Goal: Task Accomplishment & Management: Complete application form

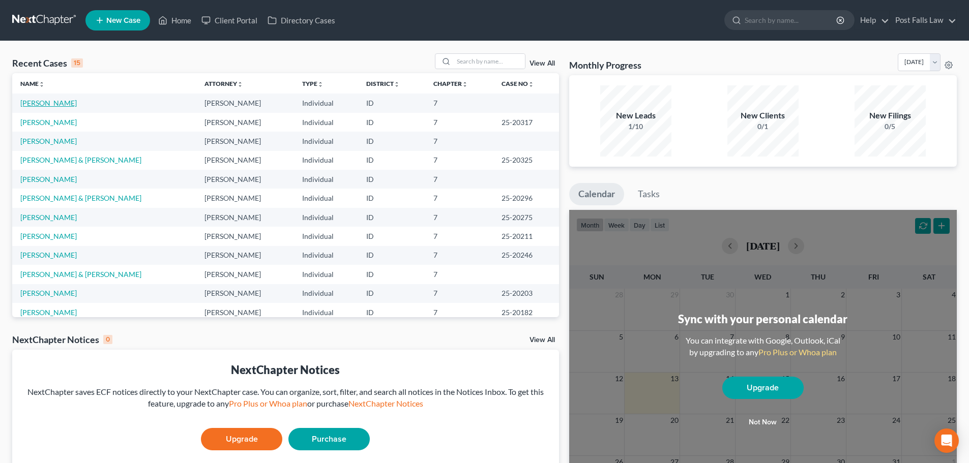
click at [69, 101] on link "[PERSON_NAME]" at bounding box center [48, 103] width 56 height 9
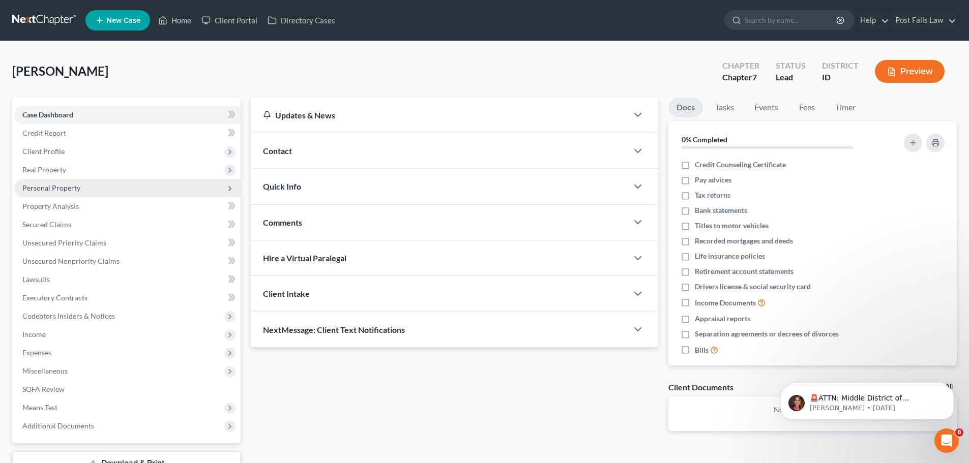
click at [47, 189] on span "Personal Property" at bounding box center [51, 188] width 58 height 9
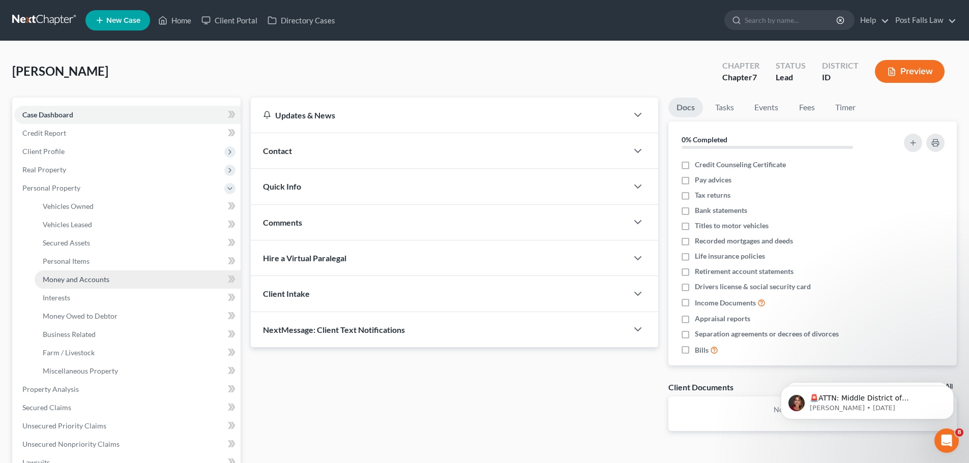
click at [67, 279] on span "Money and Accounts" at bounding box center [76, 279] width 67 height 9
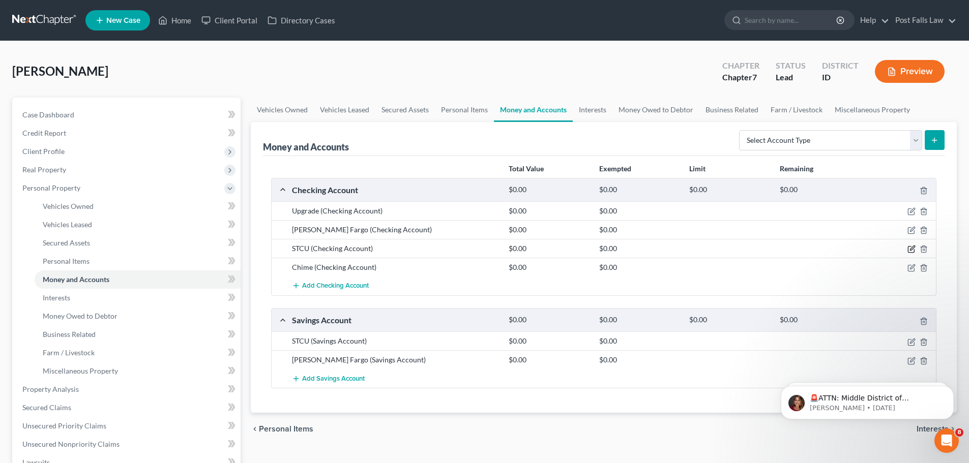
click at [913, 251] on icon "button" at bounding box center [911, 249] width 8 height 8
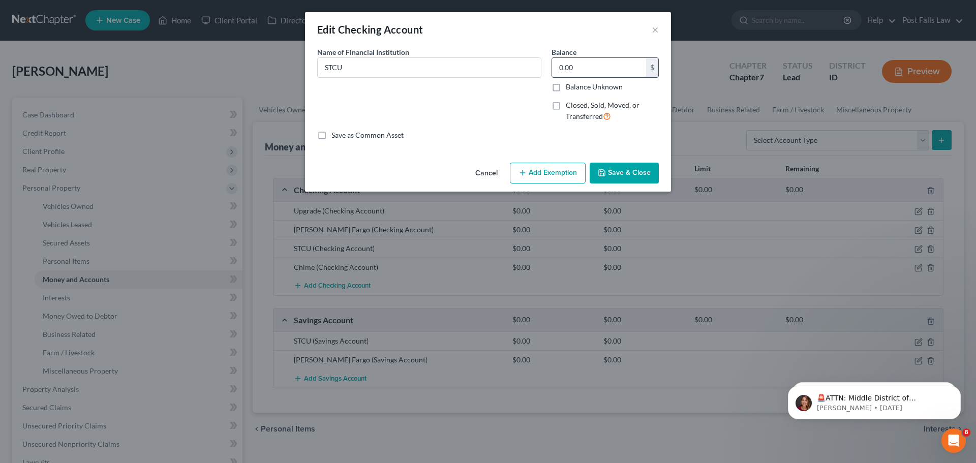
click at [599, 69] on input "0.00" at bounding box center [599, 67] width 94 height 19
type input "1.06"
click at [550, 173] on button "Add Exemption" at bounding box center [548, 173] width 76 height 21
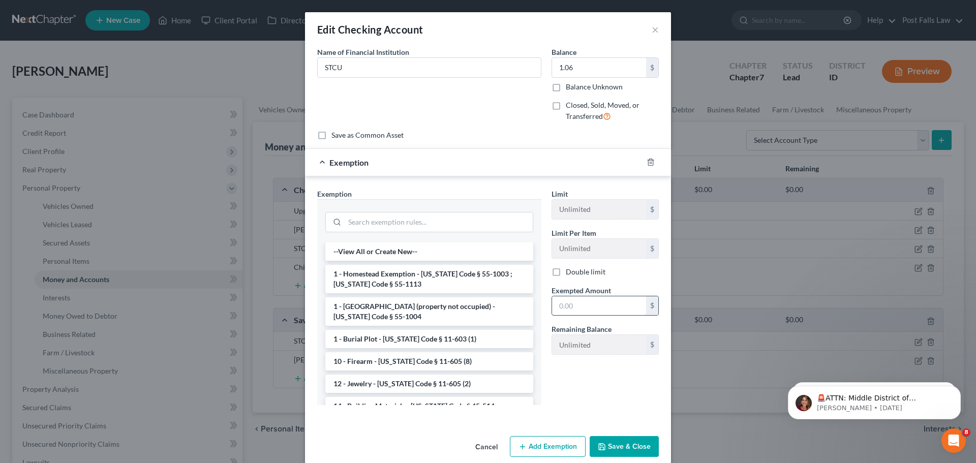
click at [569, 309] on input "text" at bounding box center [599, 305] width 94 height 19
type input "0.80"
click at [394, 225] on input "search" at bounding box center [439, 222] width 188 height 19
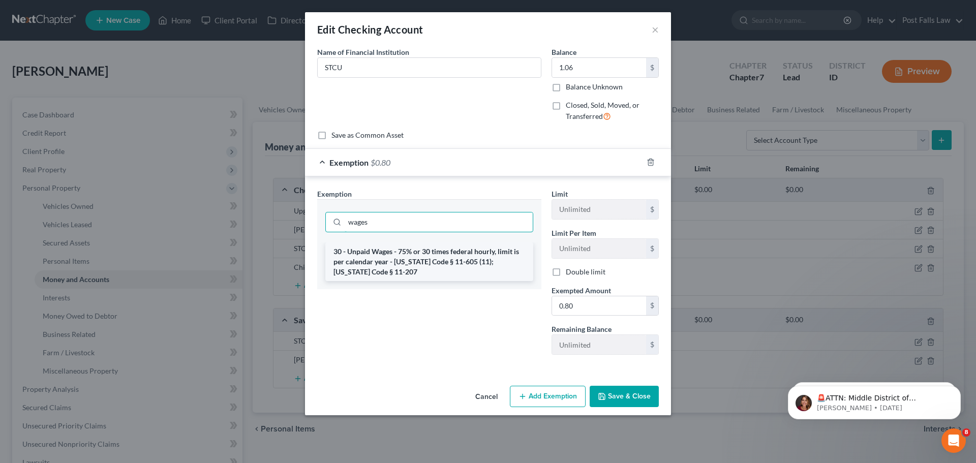
type input "wages"
click at [389, 261] on li "30 - Unpaid Wages - 75% or 30 times federal hourly, limit is per calendar year …" at bounding box center [429, 262] width 208 height 39
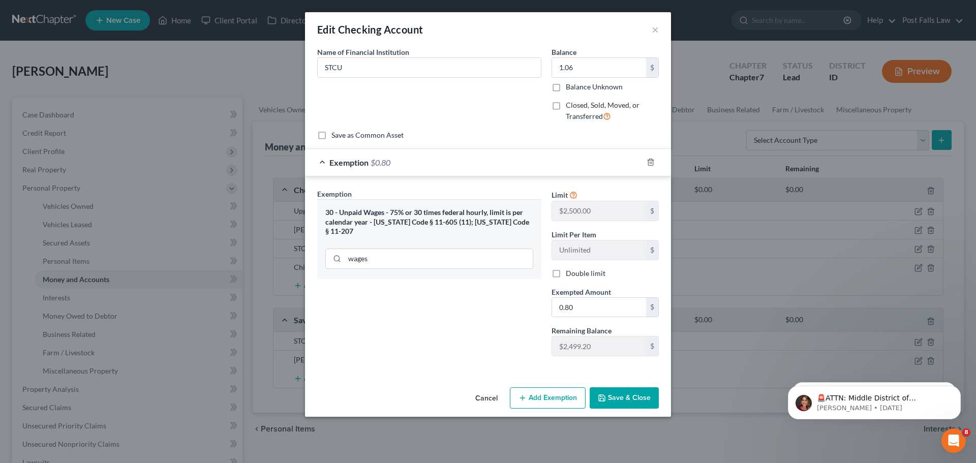
click at [619, 402] on button "Save & Close" at bounding box center [624, 398] width 69 height 21
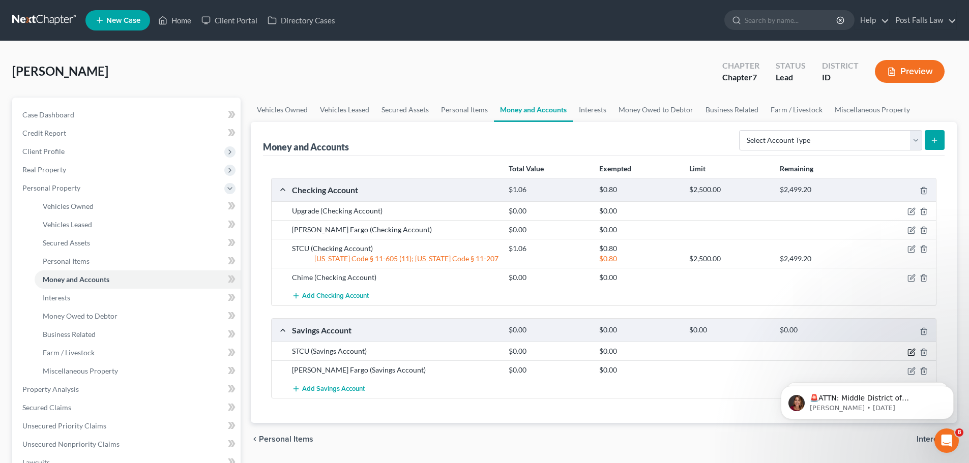
click at [911, 352] on icon "button" at bounding box center [911, 352] width 8 height 8
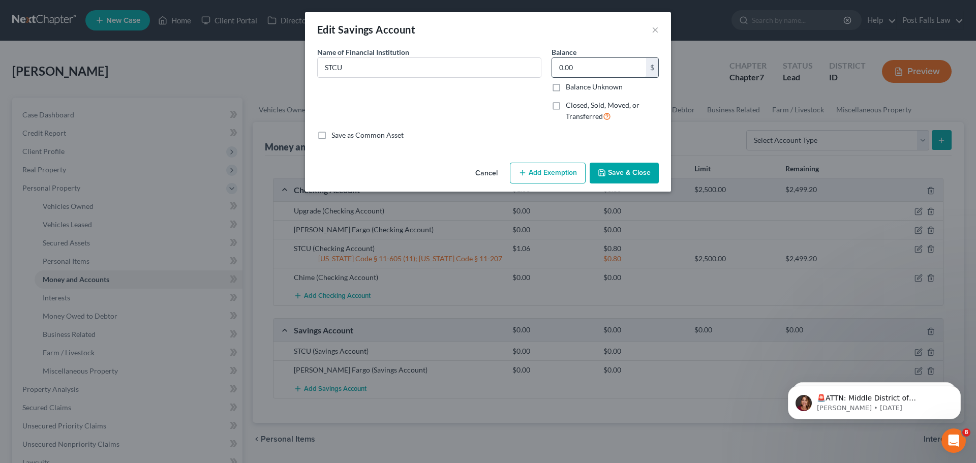
click at [597, 76] on input "0.00" at bounding box center [599, 67] width 94 height 19
type input "0.03"
click at [557, 168] on button "Add Exemption" at bounding box center [548, 173] width 76 height 21
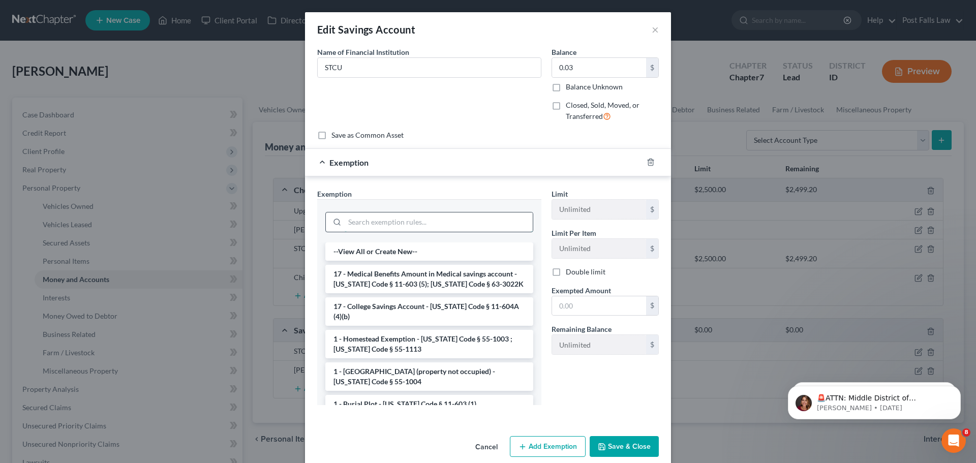
click at [420, 224] on input "search" at bounding box center [439, 222] width 188 height 19
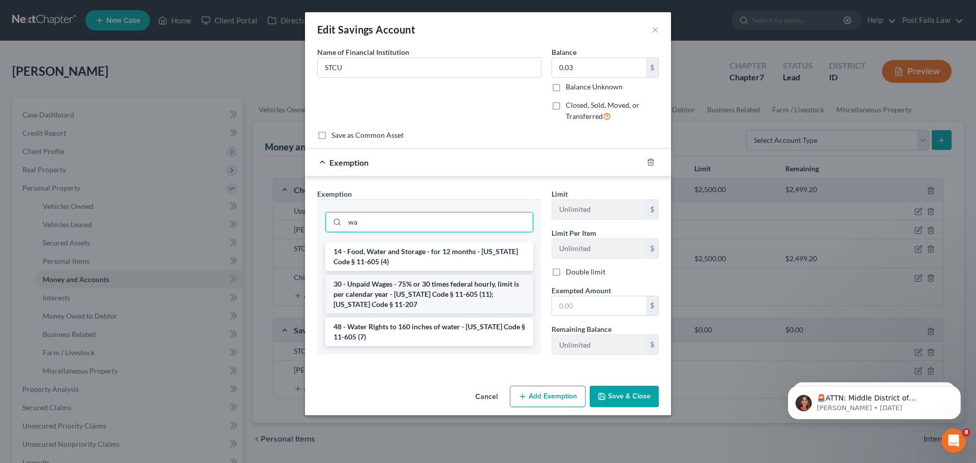
type input "wa"
click at [411, 296] on li "30 - Unpaid Wages - 75% or 30 times federal hourly, limit is per calendar year …" at bounding box center [429, 294] width 208 height 39
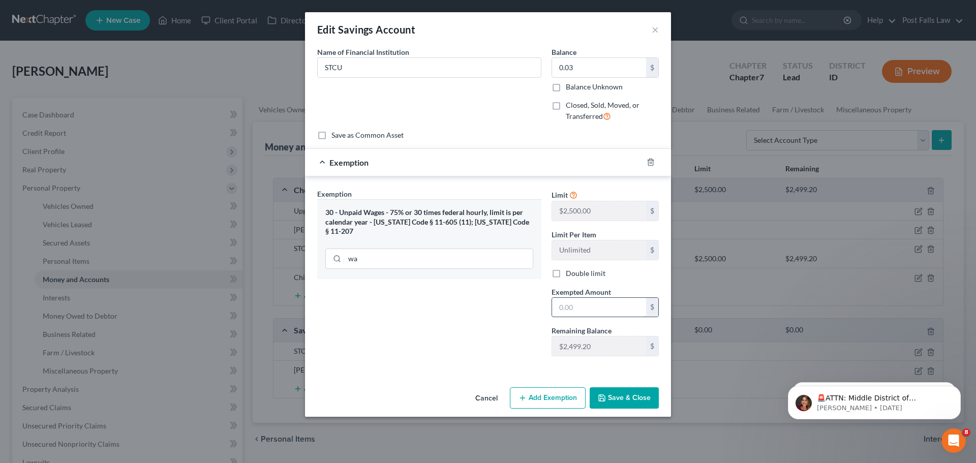
click at [556, 305] on input "text" at bounding box center [599, 307] width 94 height 19
click at [630, 308] on input "text" at bounding box center [599, 307] width 94 height 19
type input "0.02"
click at [621, 398] on button "Save & Close" at bounding box center [624, 398] width 69 height 21
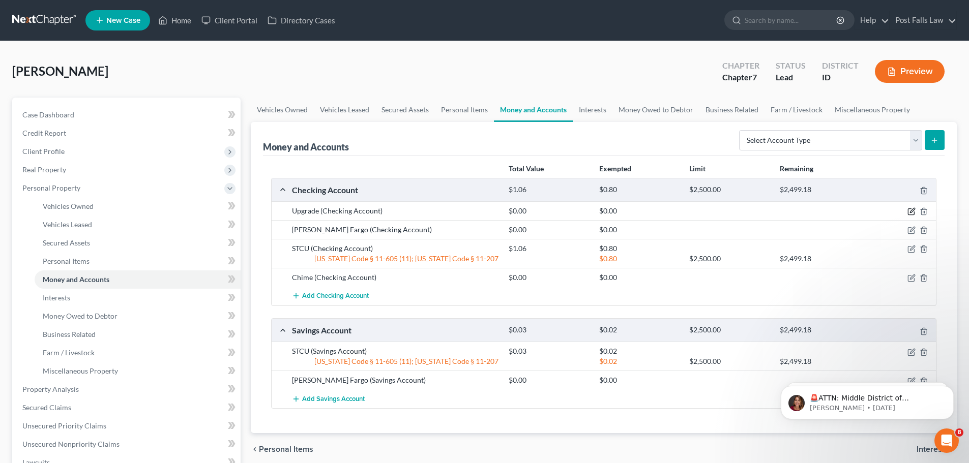
click at [909, 212] on icon "button" at bounding box center [911, 211] width 8 height 8
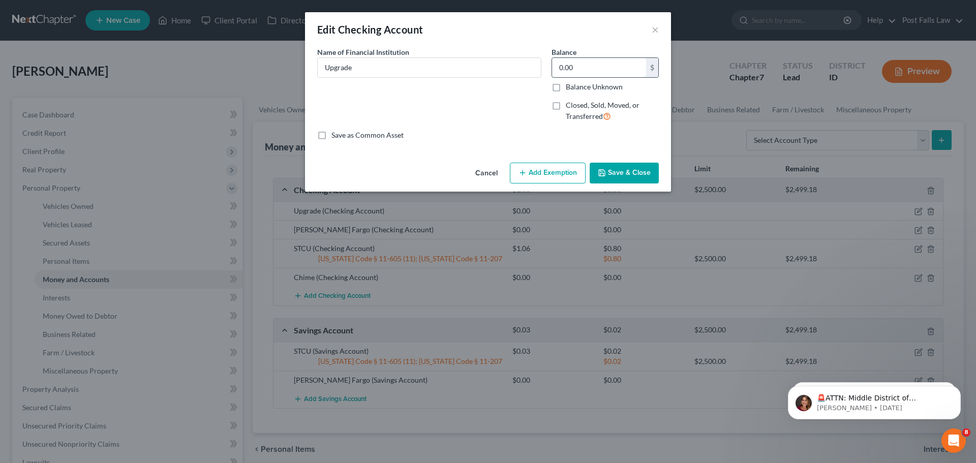
click at [577, 66] on input "0.00" at bounding box center [599, 67] width 94 height 19
type input "5.77"
click at [553, 175] on button "Add Exemption" at bounding box center [548, 173] width 76 height 21
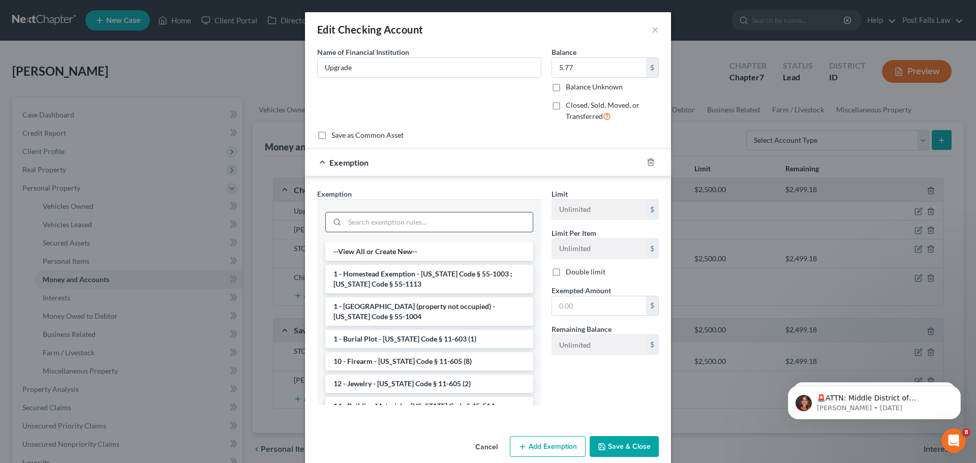
click at [361, 223] on input "search" at bounding box center [439, 222] width 188 height 19
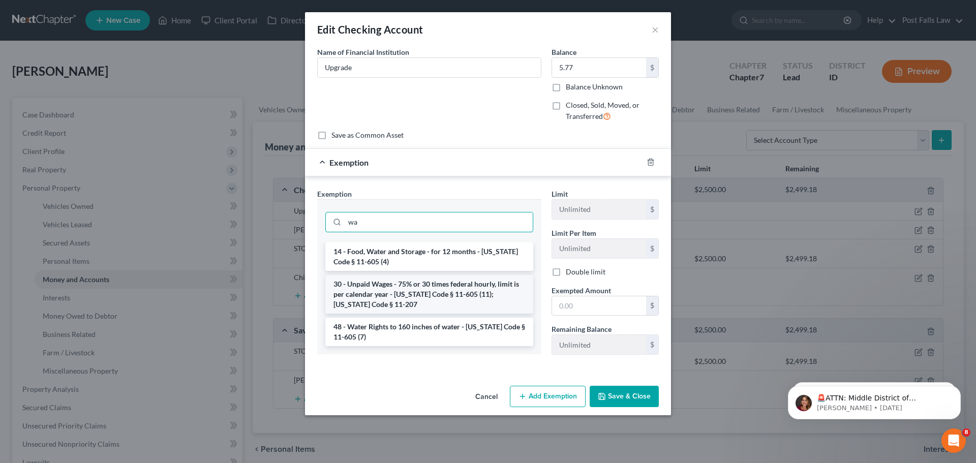
type input "wa"
click at [382, 290] on li "30 - Unpaid Wages - 75% or 30 times federal hourly, limit is per calendar year …" at bounding box center [429, 294] width 208 height 39
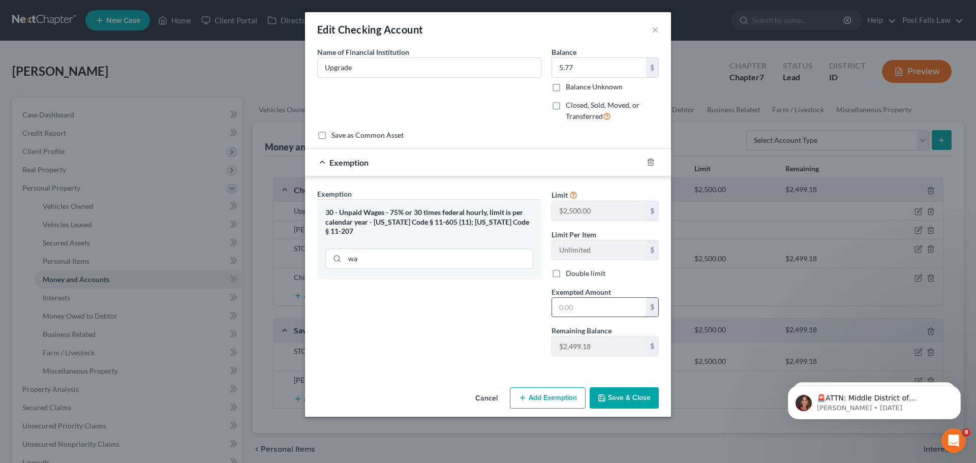
click at [597, 313] on input "text" at bounding box center [599, 307] width 94 height 19
click at [611, 307] on input "text" at bounding box center [599, 307] width 94 height 19
type input "4.33"
click at [610, 395] on button "Save & Close" at bounding box center [624, 398] width 69 height 21
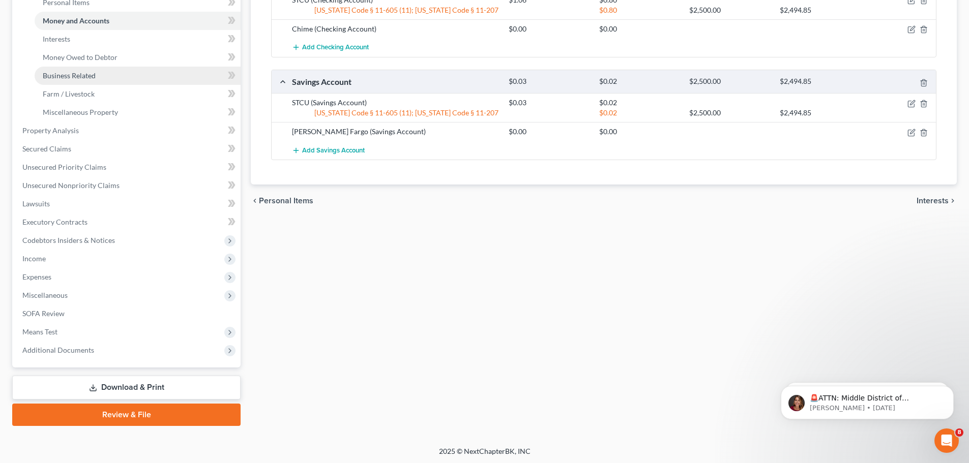
scroll to position [260, 0]
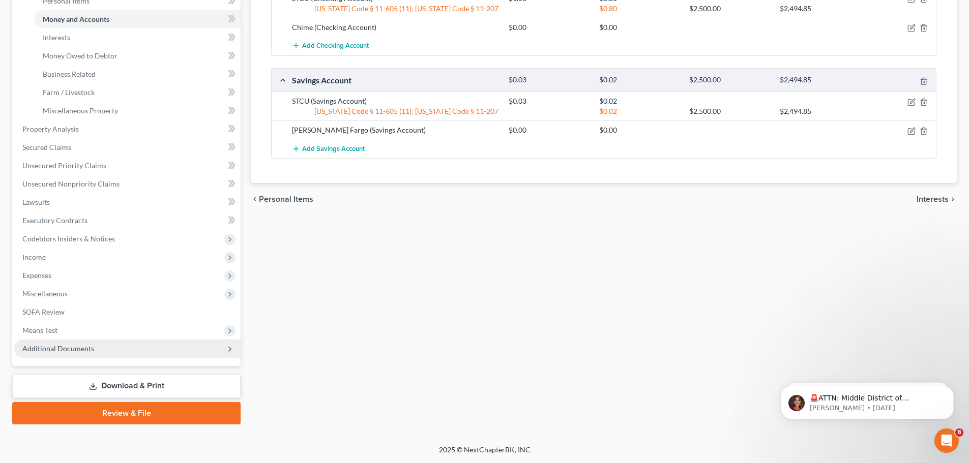
click at [82, 351] on span "Additional Documents" at bounding box center [58, 348] width 72 height 9
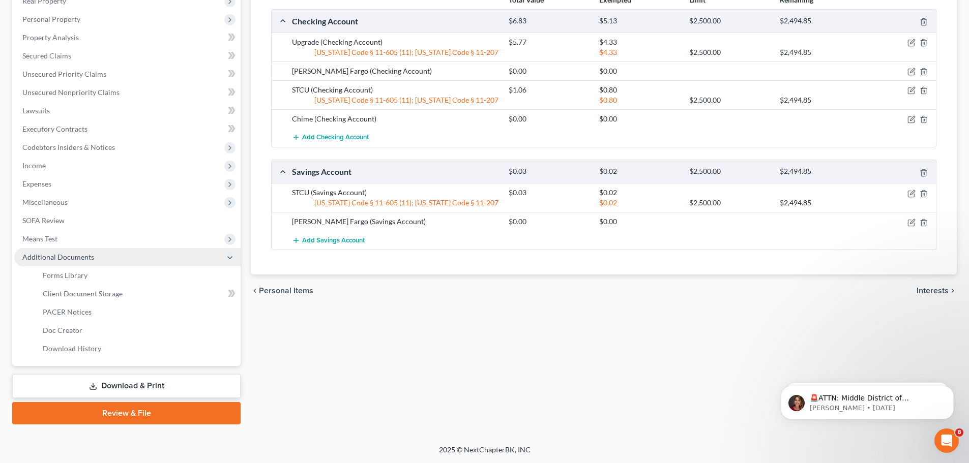
scroll to position [169, 0]
click at [81, 295] on span "Client Document Storage" at bounding box center [83, 293] width 80 height 9
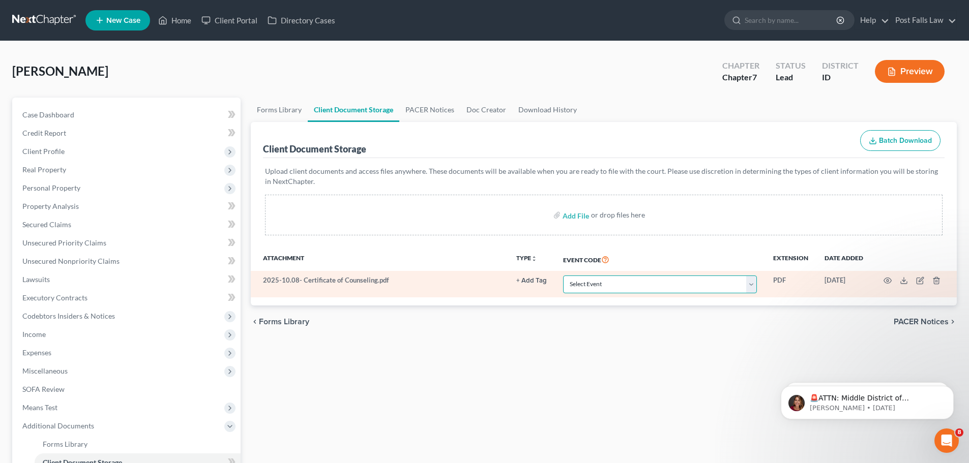
click at [754, 291] on select "Select Event Certificate of Credit Counseling Chapter 13 Calculation of Disposa…" at bounding box center [660, 285] width 194 height 18
select select "0"
click at [563, 276] on select "Select Event Certificate of Credit Counseling Chapter 13 Calculation of Disposa…" at bounding box center [660, 285] width 194 height 18
click at [754, 284] on select "Select Event Certificate of Credit Counseling Chapter 13 Calculation of Disposa…" at bounding box center [660, 285] width 194 height 18
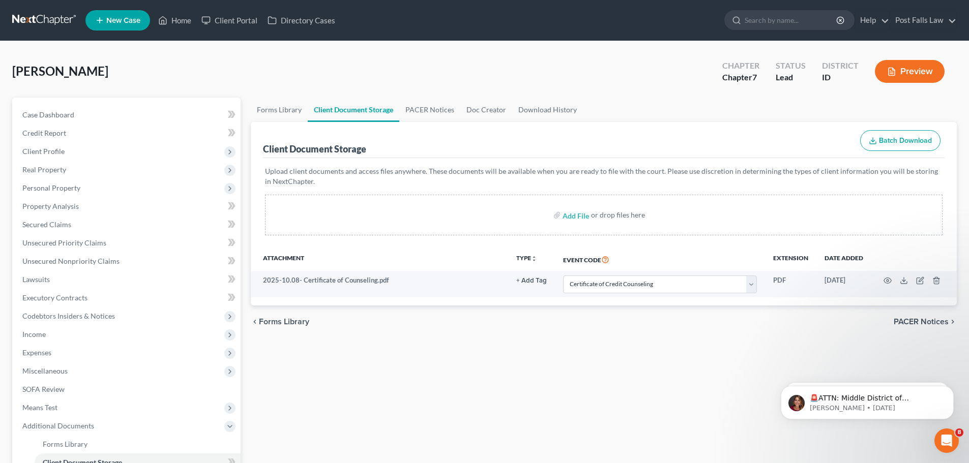
select select "0"
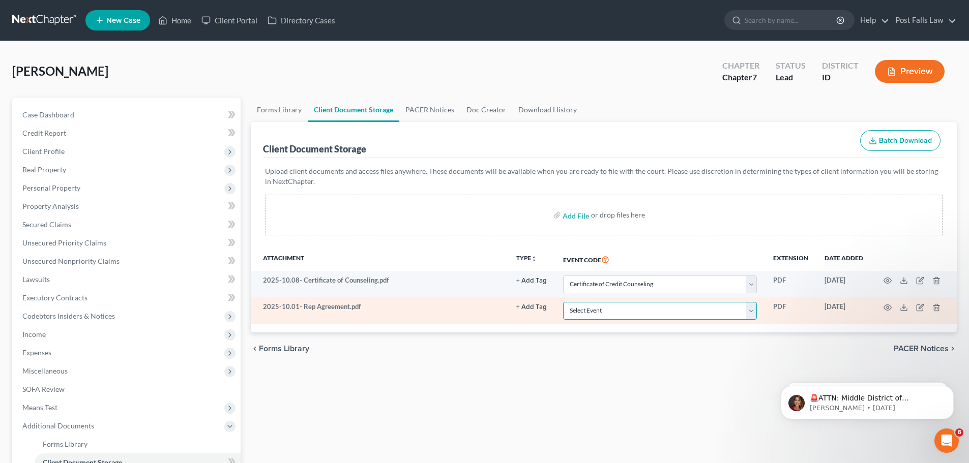
click at [752, 309] on select "Select Event Certificate of Credit Counseling Chapter 13 Calculation of Disposa…" at bounding box center [660, 311] width 194 height 18
select select "6"
click at [563, 302] on select "Select Event Certificate of Credit Counseling Chapter 13 Calculation of Disposa…" at bounding box center [660, 311] width 194 height 18
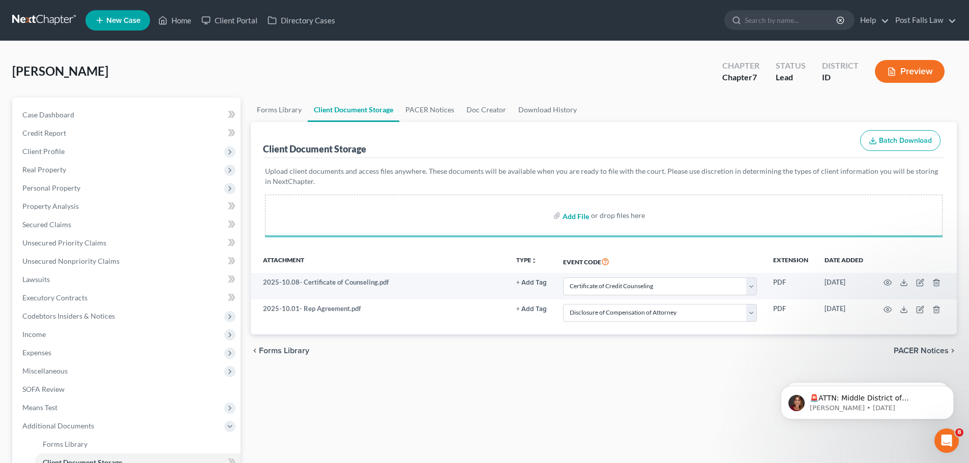
select select "0"
select select "6"
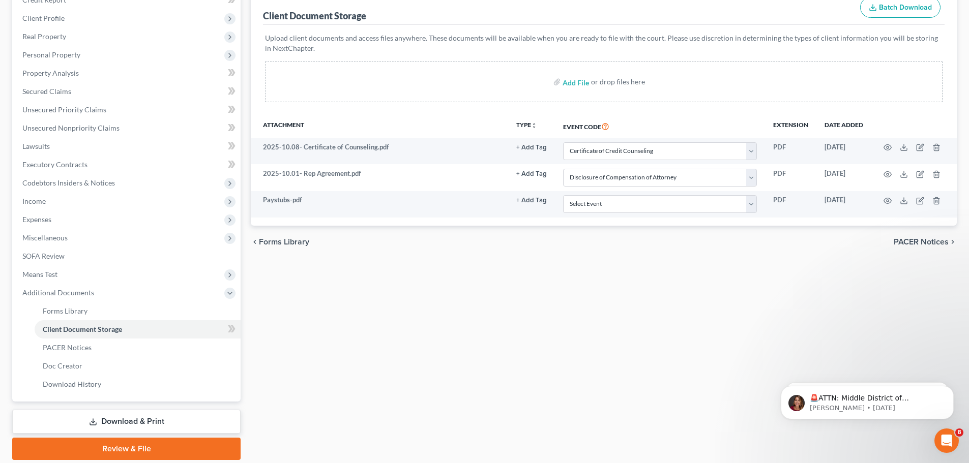
scroll to position [169, 0]
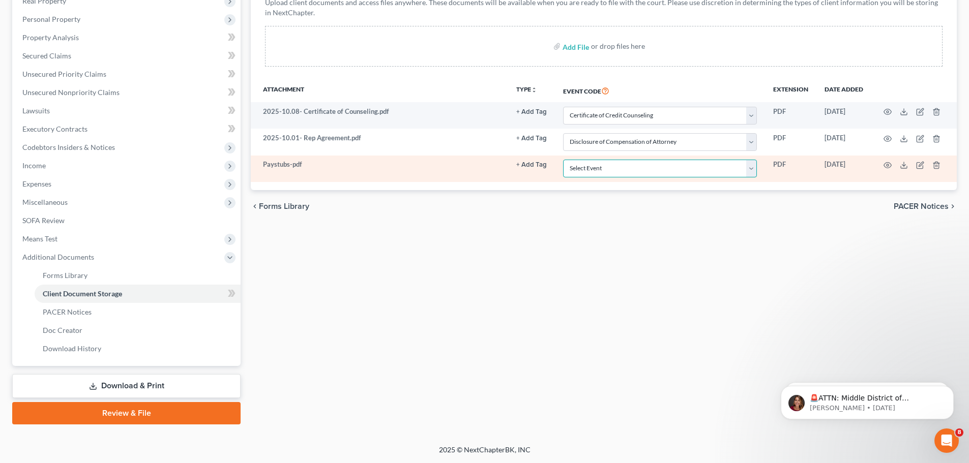
click at [753, 167] on select "Select Event Certificate of Credit Counseling Chapter 13 Calculation of Disposa…" at bounding box center [660, 169] width 194 height 18
select select "7"
click at [563, 160] on select "Select Event Certificate of Credit Counseling Chapter 13 Calculation of Disposa…" at bounding box center [660, 169] width 194 height 18
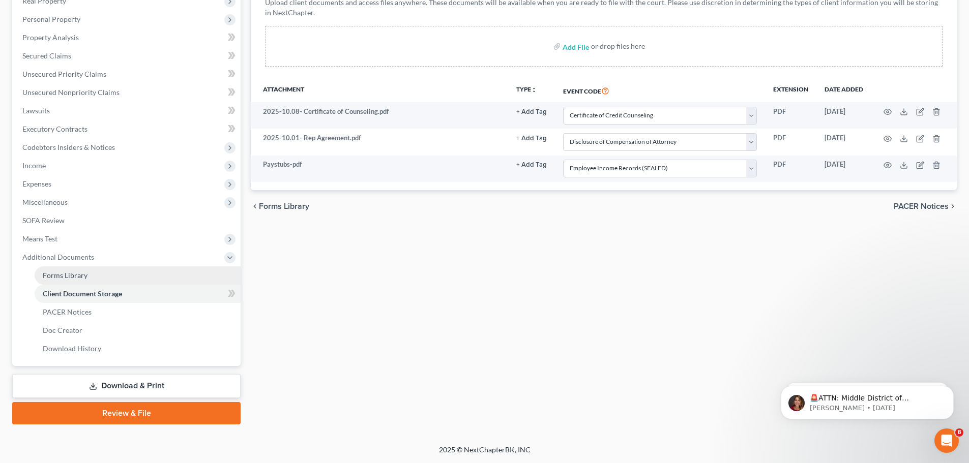
click at [69, 276] on span "Forms Library" at bounding box center [65, 275] width 45 height 9
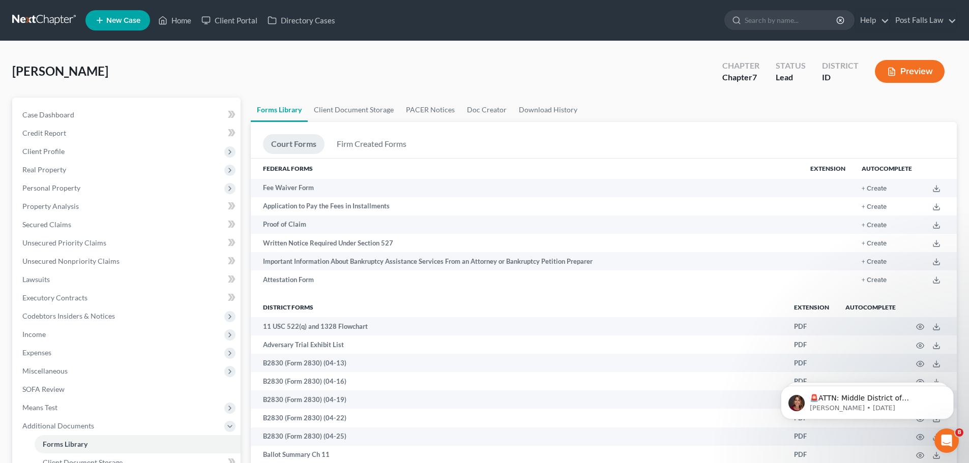
click at [928, 81] on button "Preview" at bounding box center [910, 71] width 70 height 23
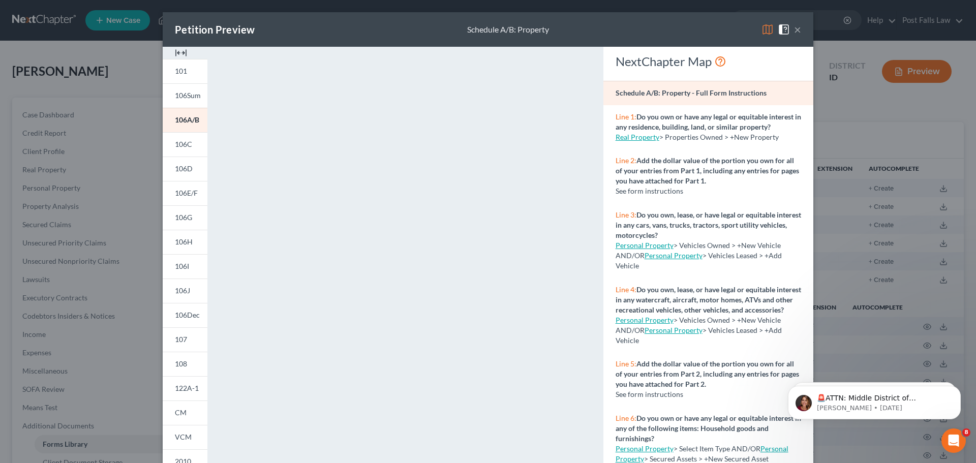
click at [183, 53] on img at bounding box center [181, 53] width 12 height 12
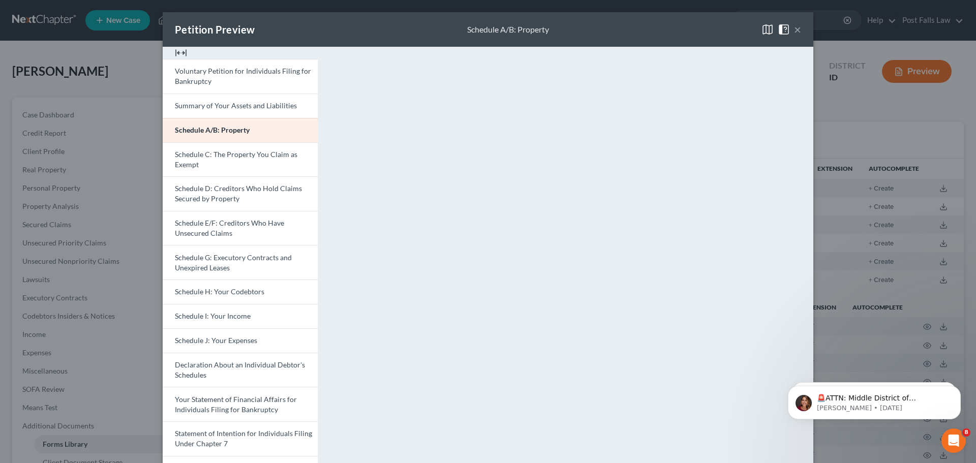
click at [798, 28] on div "Petition Preview Schedule A/B: Property ×" at bounding box center [488, 29] width 651 height 35
click at [794, 29] on button "×" at bounding box center [797, 29] width 7 height 12
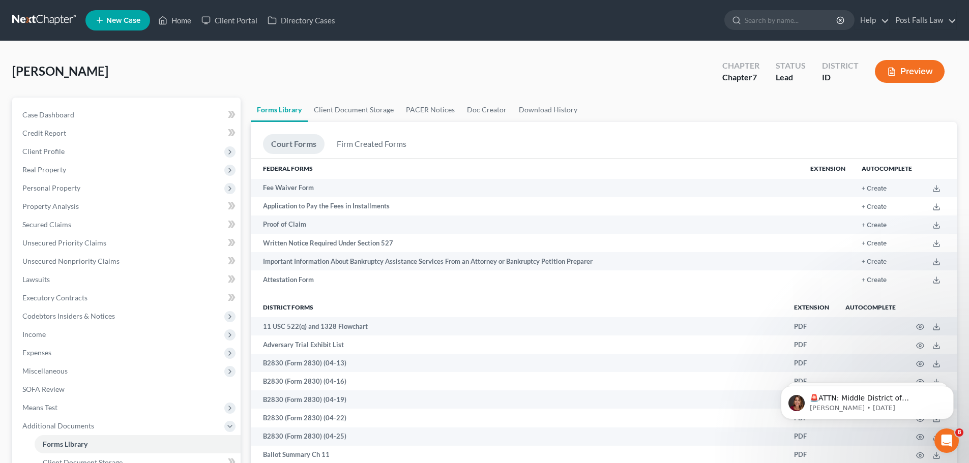
scroll to position [606, 0]
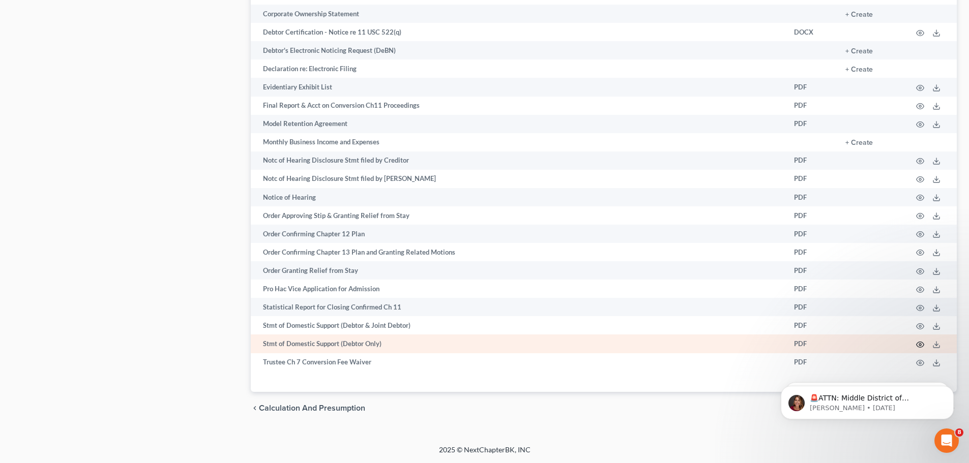
click at [918, 347] on icon "button" at bounding box center [920, 345] width 8 height 6
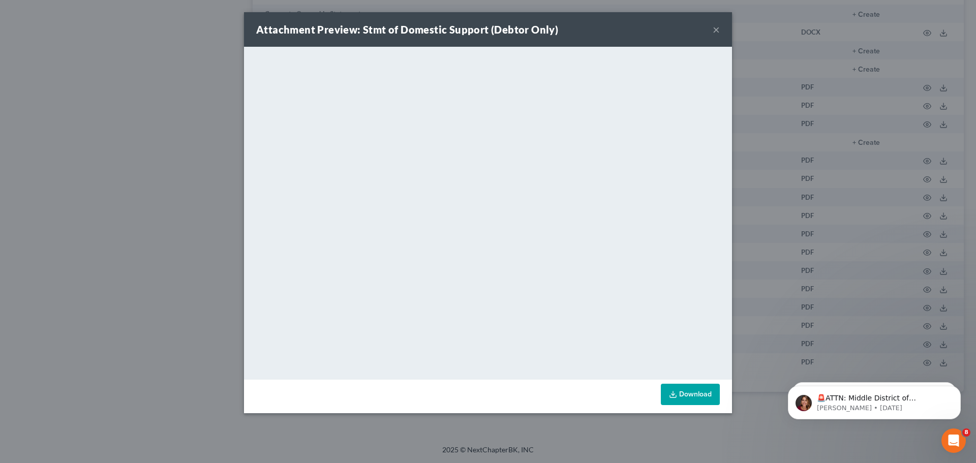
click at [686, 397] on link "Download" at bounding box center [690, 394] width 59 height 21
click at [720, 29] on button "×" at bounding box center [716, 29] width 7 height 12
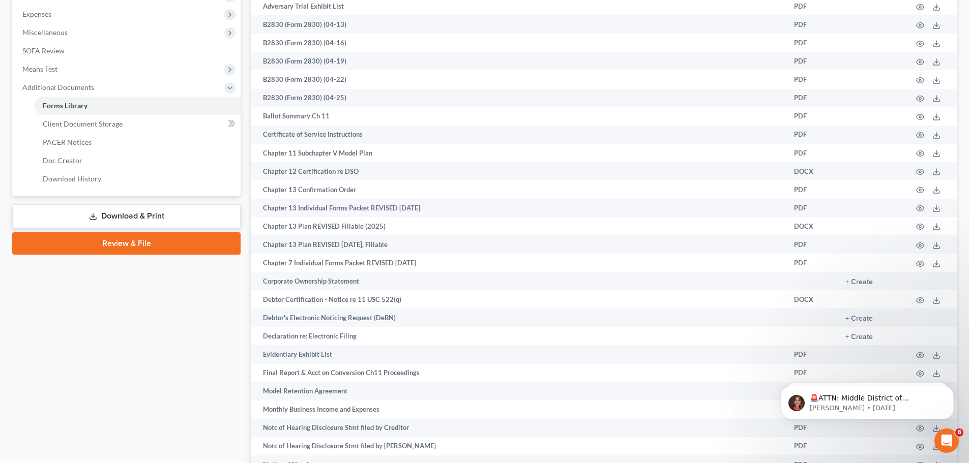
scroll to position [0, 0]
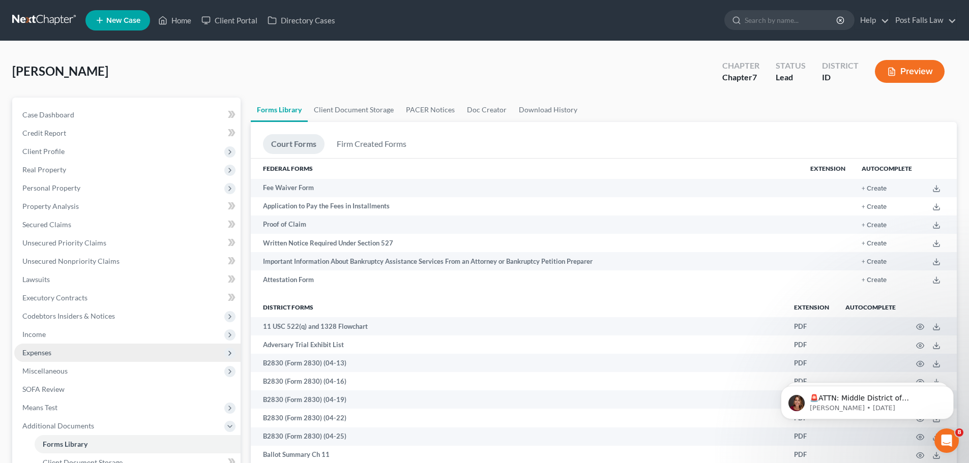
click at [59, 358] on span "Expenses" at bounding box center [127, 353] width 226 height 18
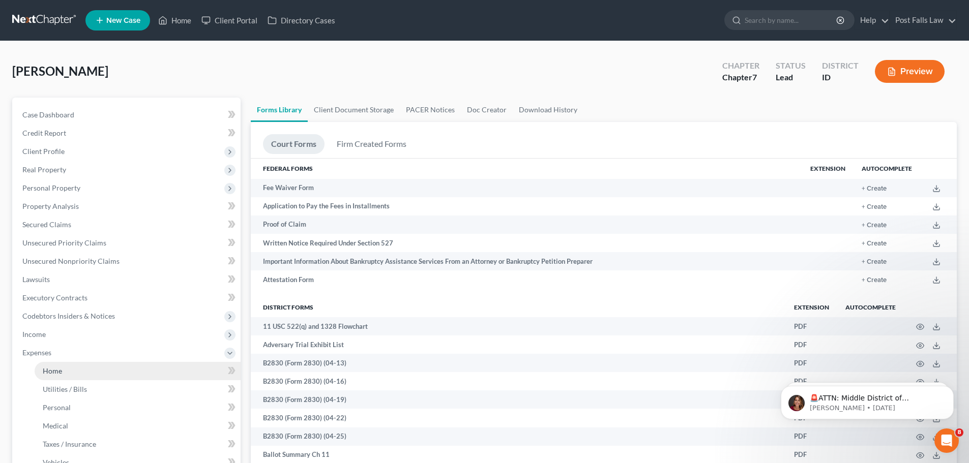
click at [57, 367] on span "Home" at bounding box center [52, 371] width 19 height 9
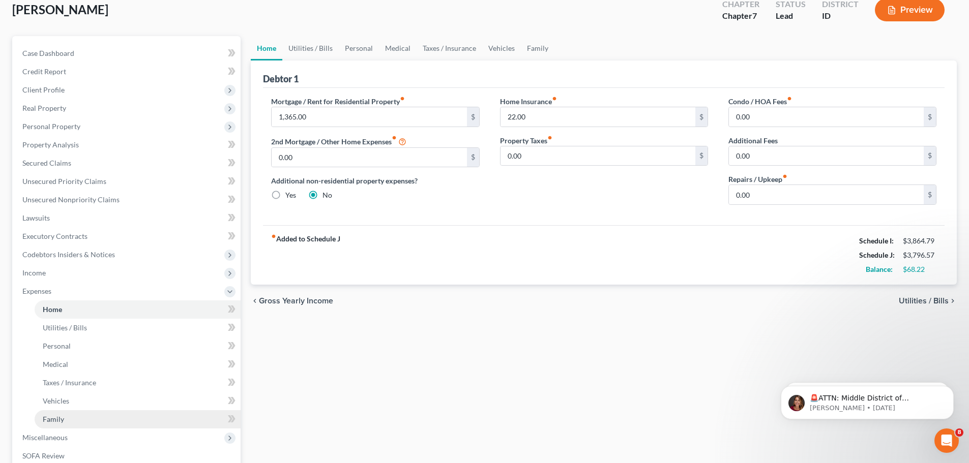
scroll to position [205, 0]
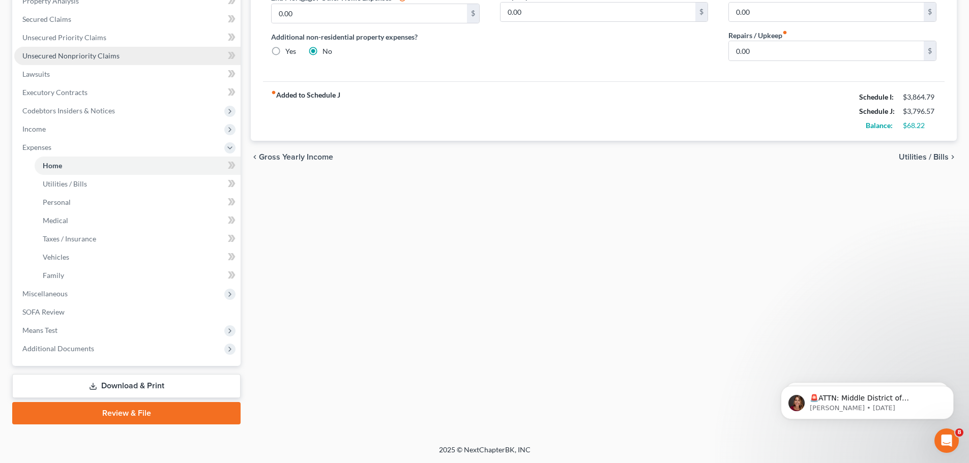
click at [67, 60] on link "Unsecured Nonpriority Claims" at bounding box center [127, 56] width 226 height 18
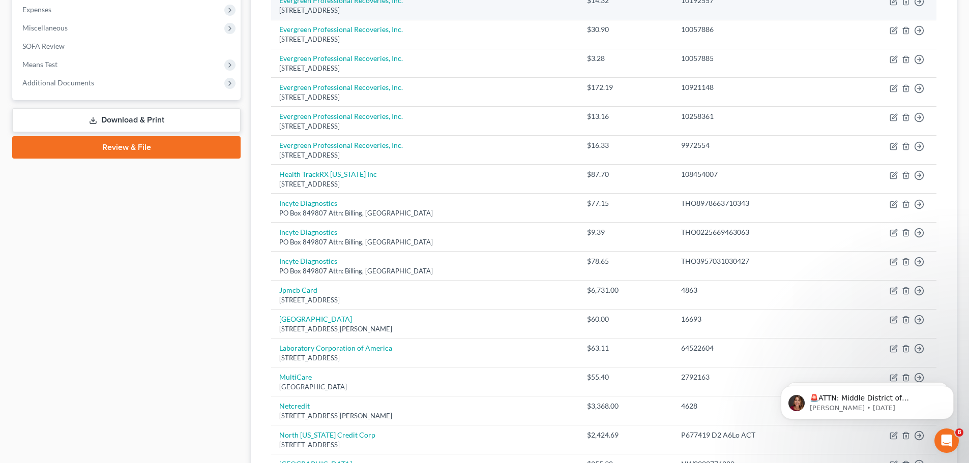
scroll to position [559, 0]
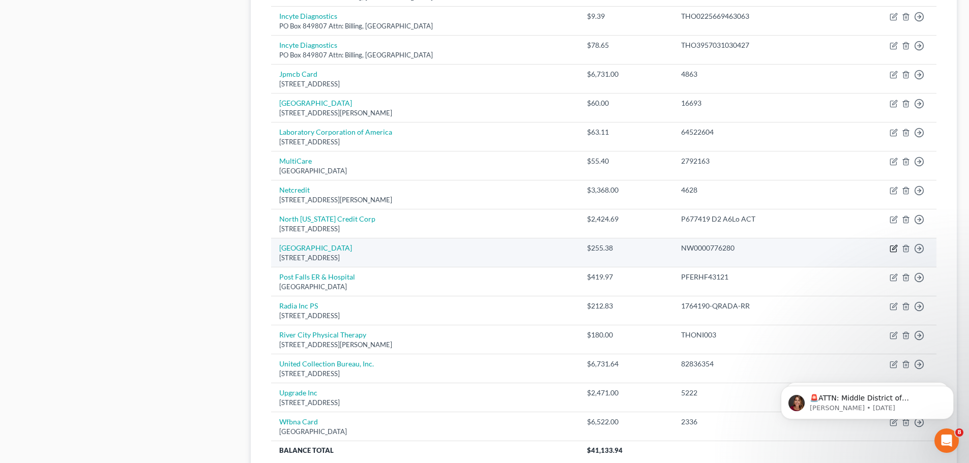
click at [895, 251] on icon "button" at bounding box center [893, 249] width 8 height 8
select select "30"
select select "9"
select select "0"
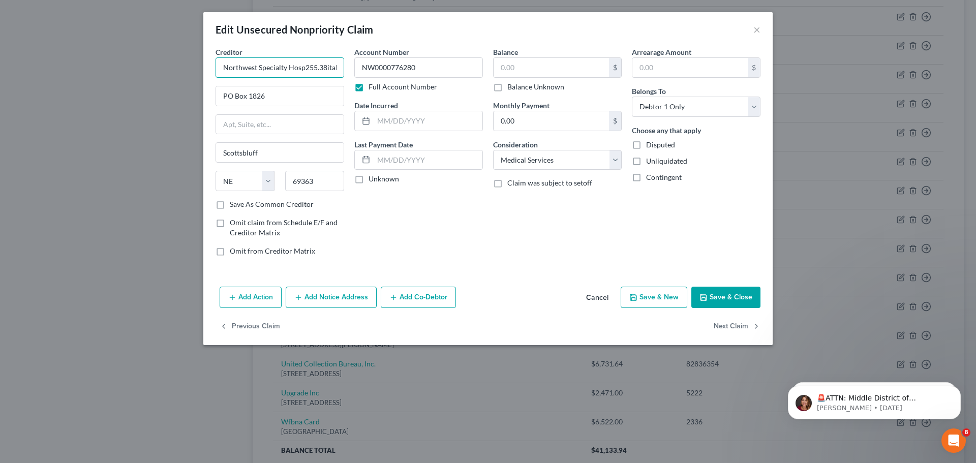
type input "[GEOGRAPHIC_DATA]"
click at [518, 71] on input "text" at bounding box center [551, 67] width 115 height 19
type input "823.34"
click at [732, 306] on button "Save & Close" at bounding box center [726, 297] width 69 height 21
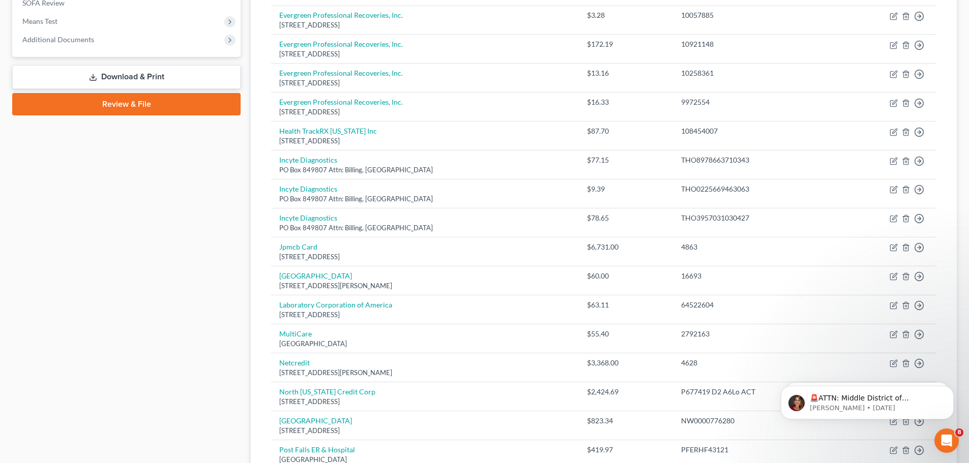
scroll to position [0, 0]
